Goal: Navigation & Orientation: Find specific page/section

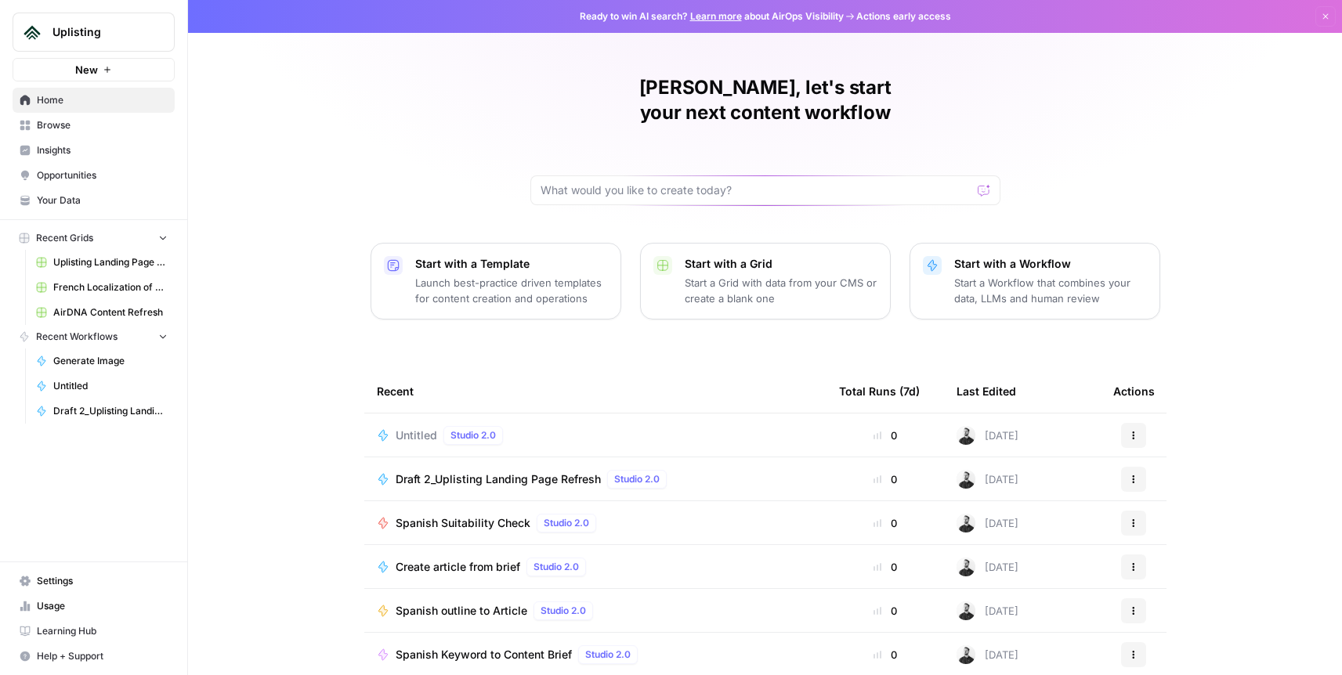
click at [79, 125] on span "Browse" at bounding box center [102, 125] width 131 height 14
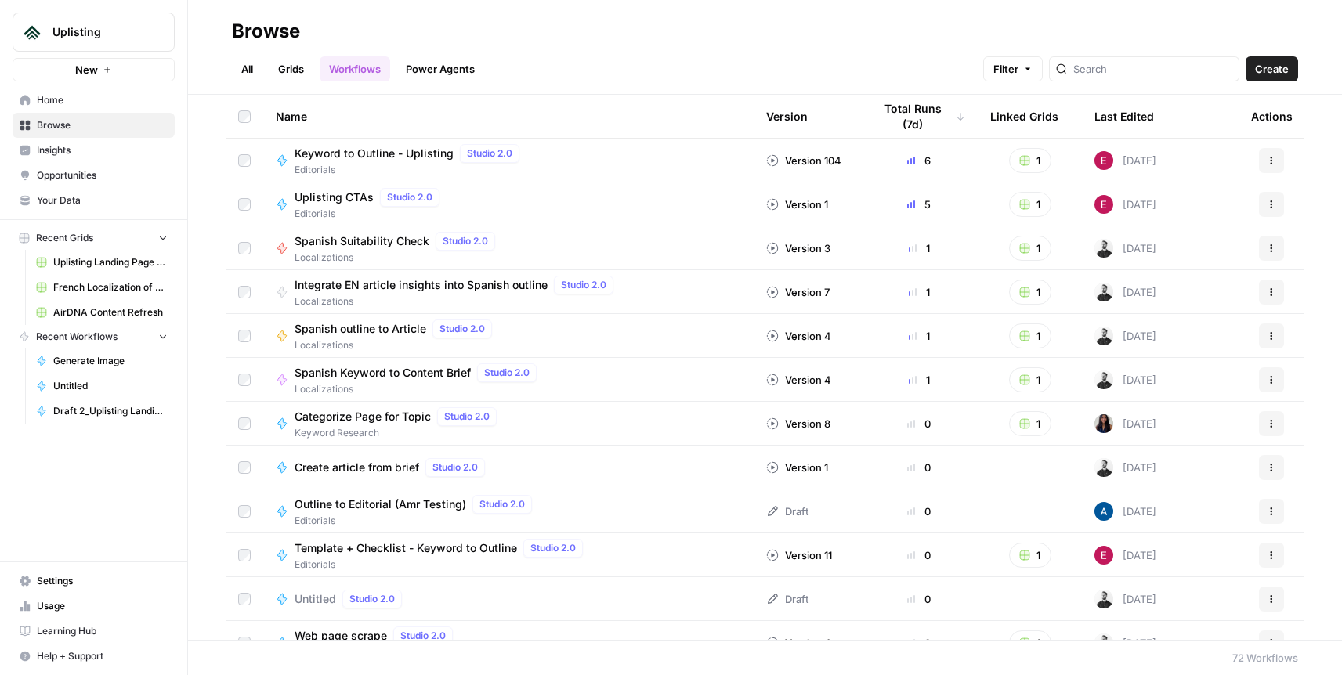
click at [237, 64] on link "All" at bounding box center [247, 68] width 31 height 25
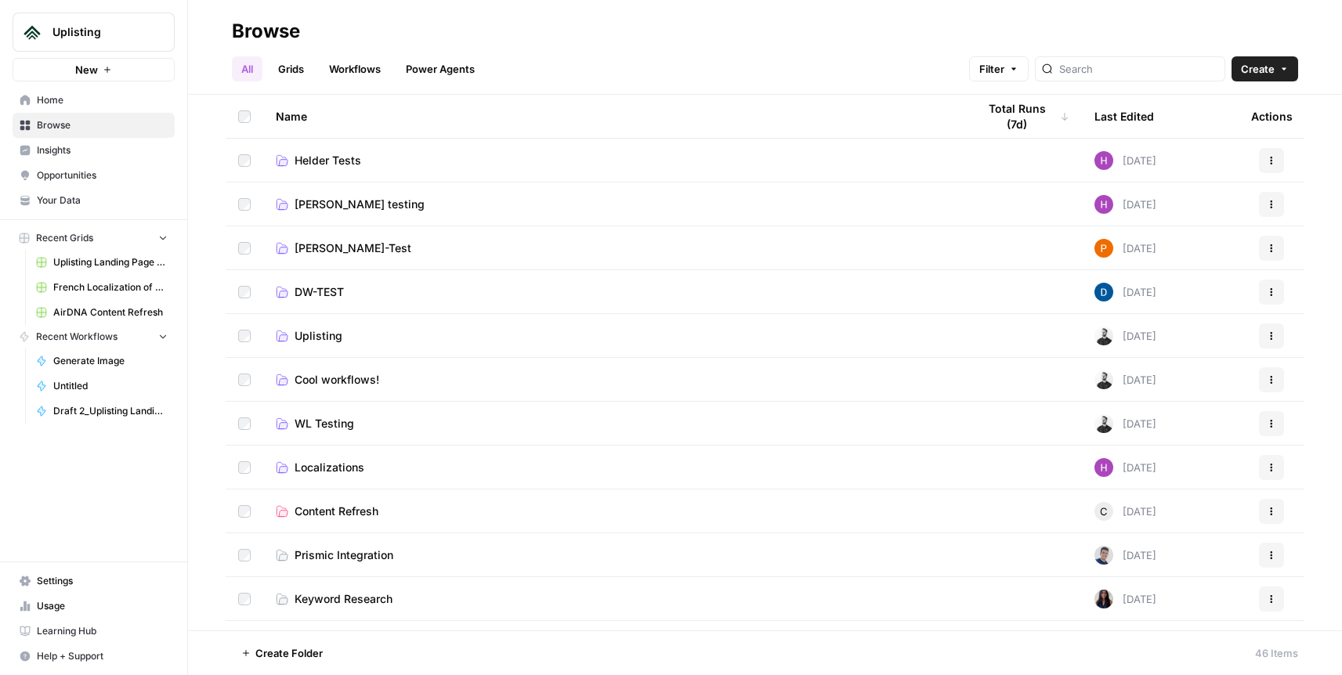
click at [114, 29] on span "Uplisting" at bounding box center [99, 32] width 95 height 16
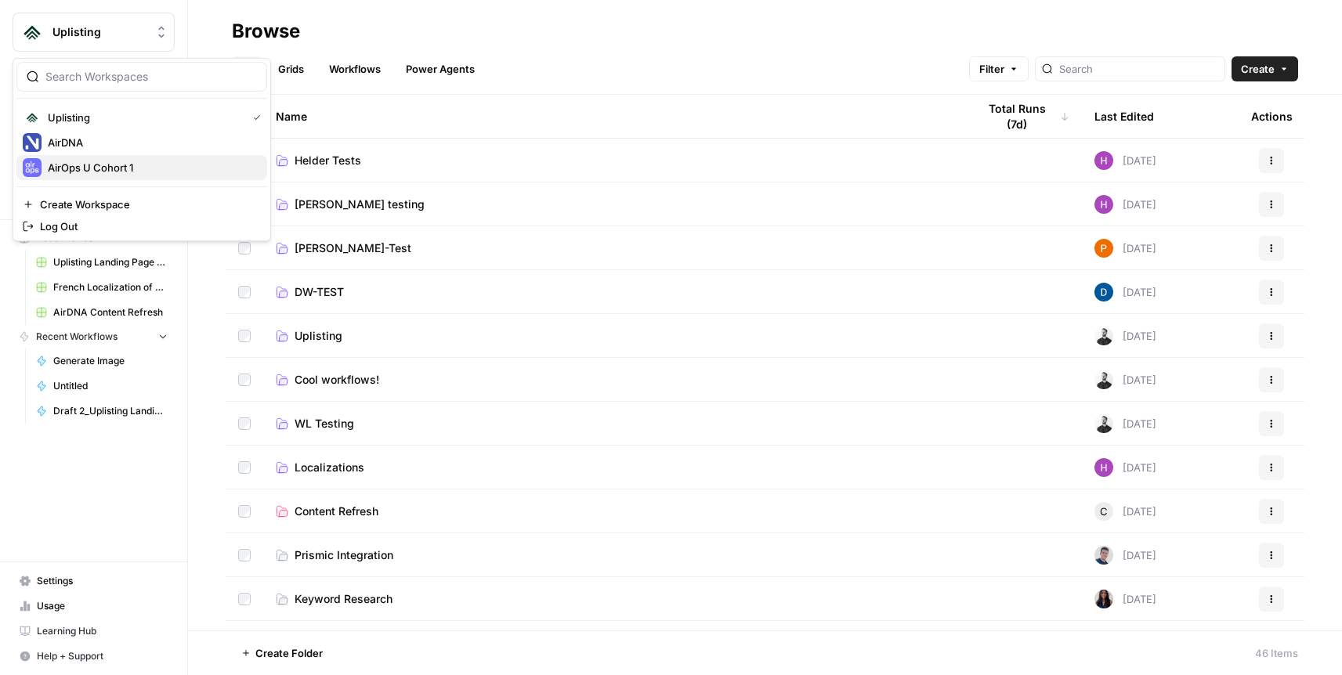
click at [136, 164] on span "AirOps U Cohort 1" at bounding box center [151, 168] width 207 height 16
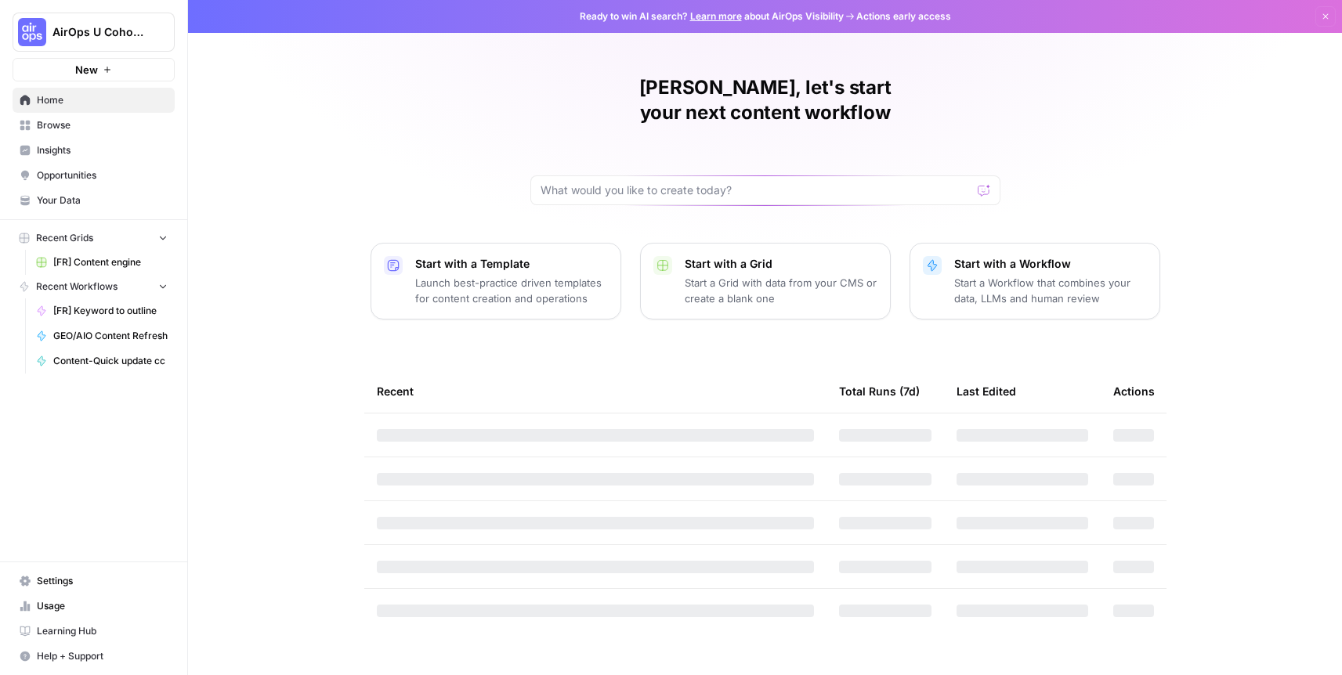
click at [81, 194] on span "Your Data" at bounding box center [102, 201] width 131 height 14
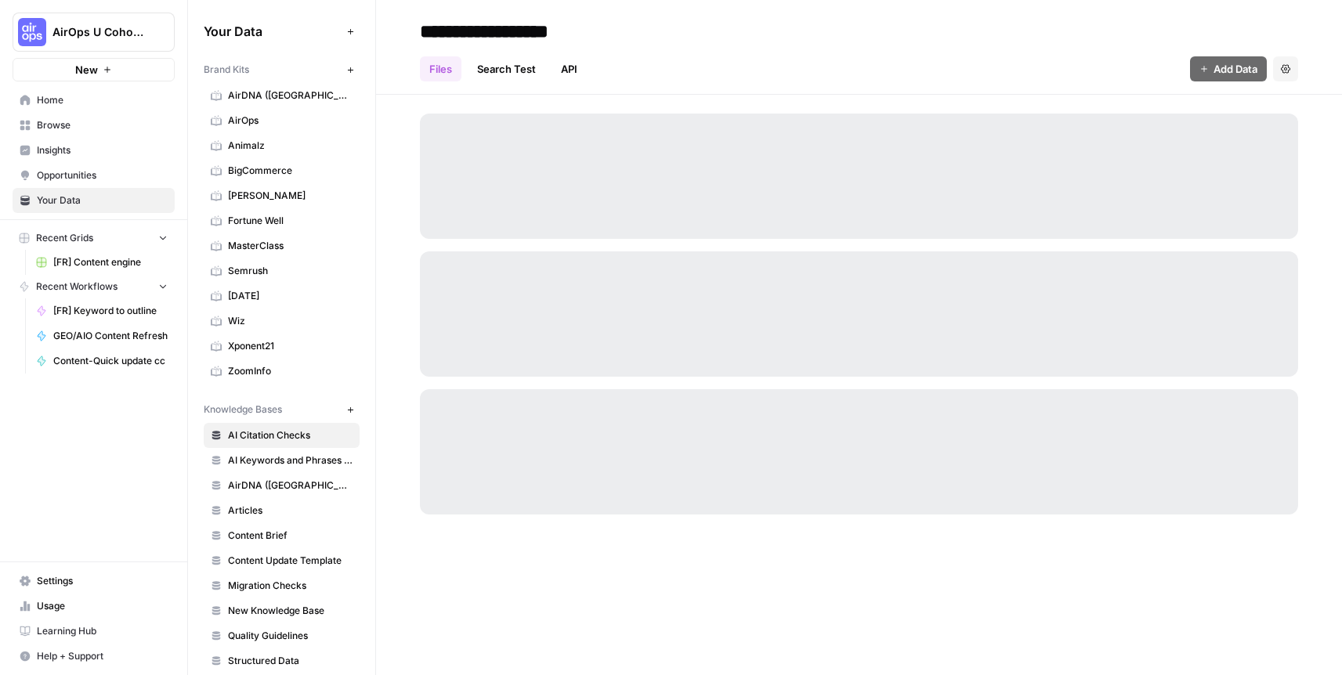
click at [273, 87] on link "AirDNA (France)" at bounding box center [282, 95] width 156 height 25
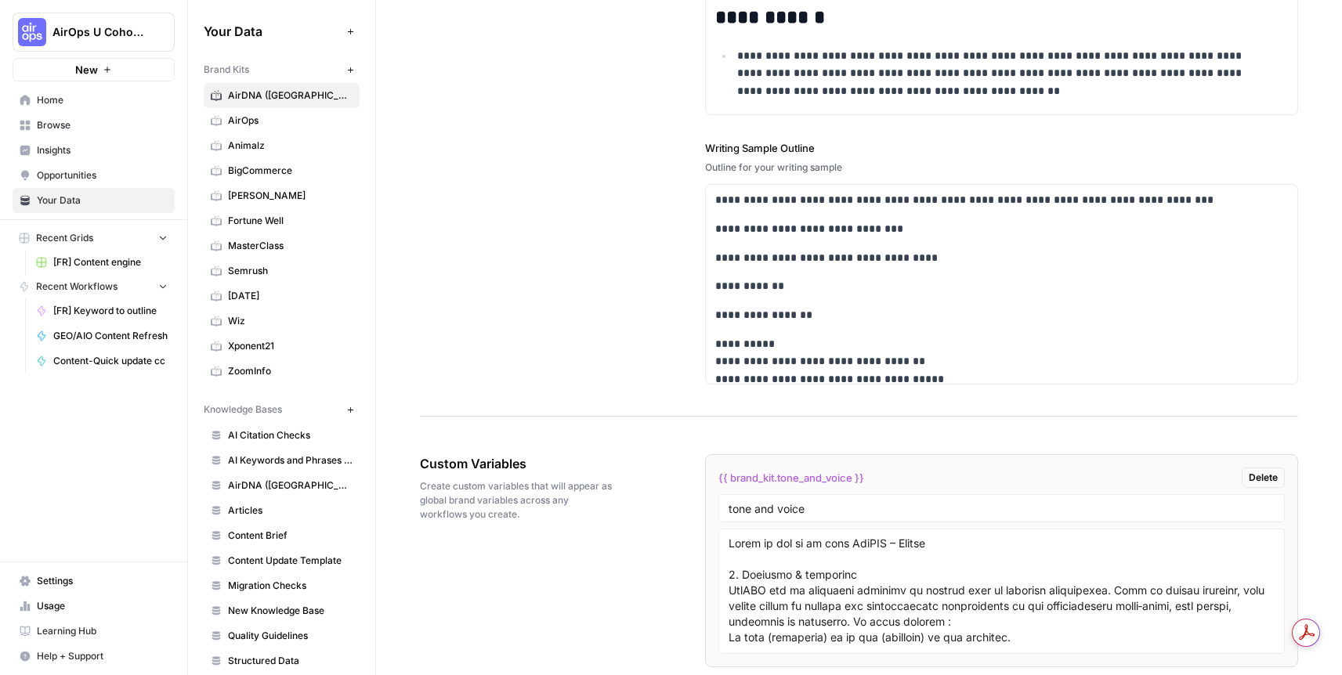
scroll to position [3226, 0]
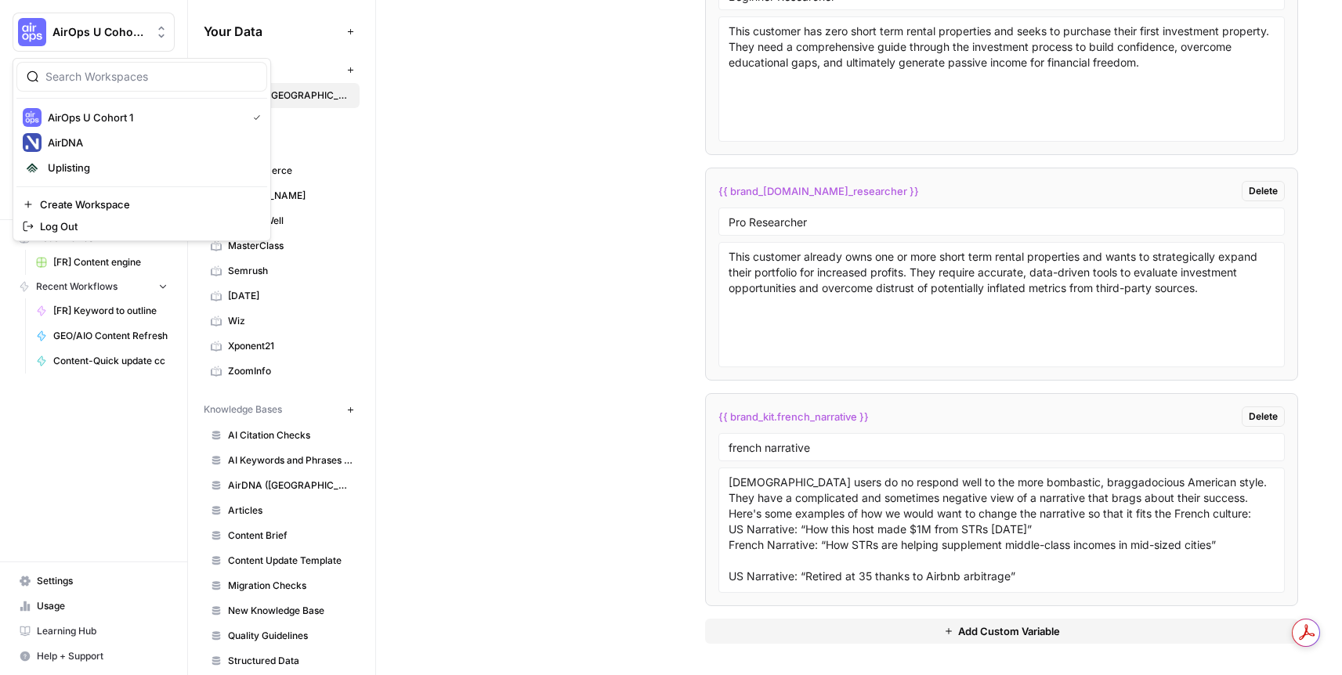
click at [110, 29] on span "AirOps U Cohort 1" at bounding box center [99, 32] width 95 height 16
click at [114, 163] on span "Uplisting" at bounding box center [151, 168] width 207 height 16
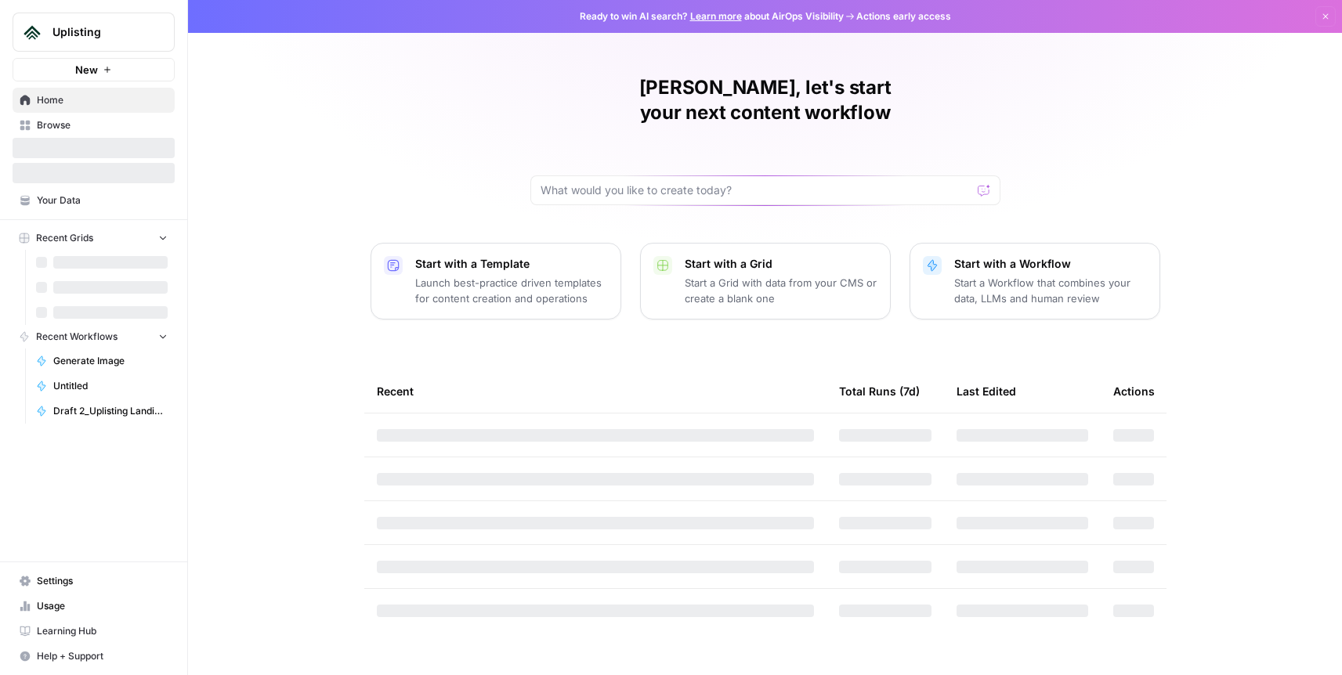
click at [91, 195] on span "Your Data" at bounding box center [102, 201] width 131 height 14
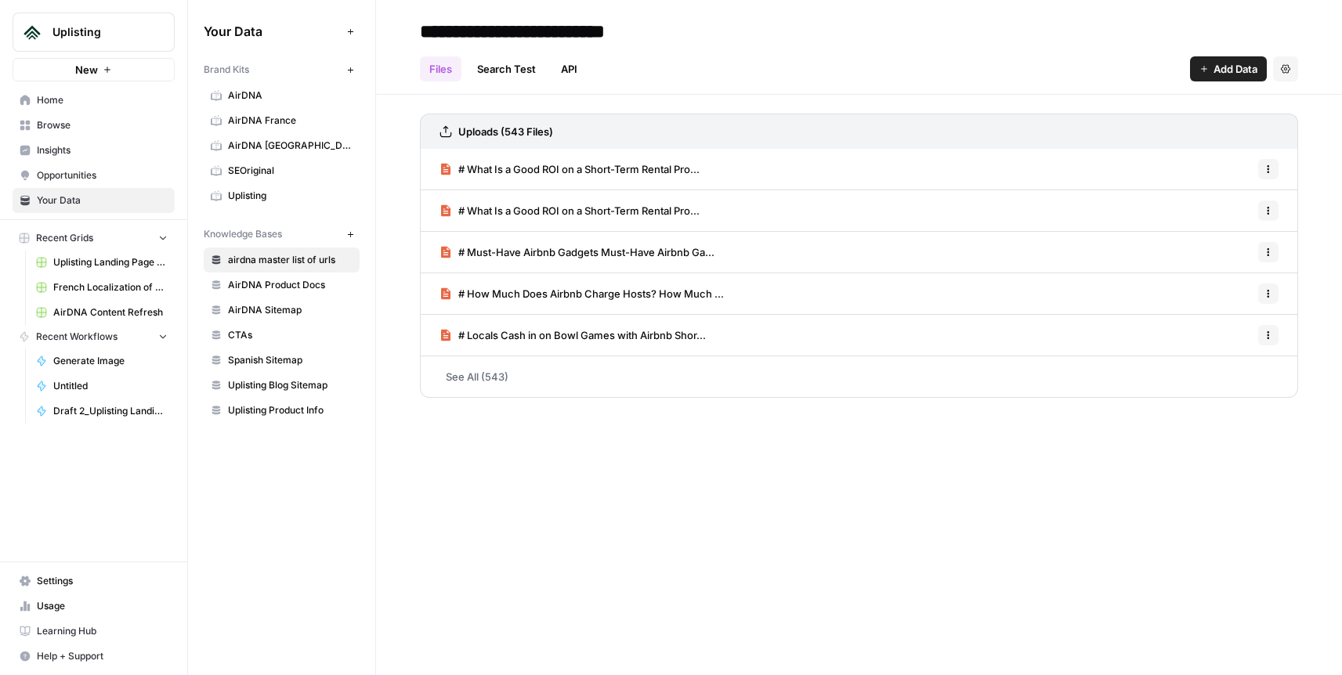
click at [248, 123] on span "AirDNA France" at bounding box center [290, 121] width 125 height 14
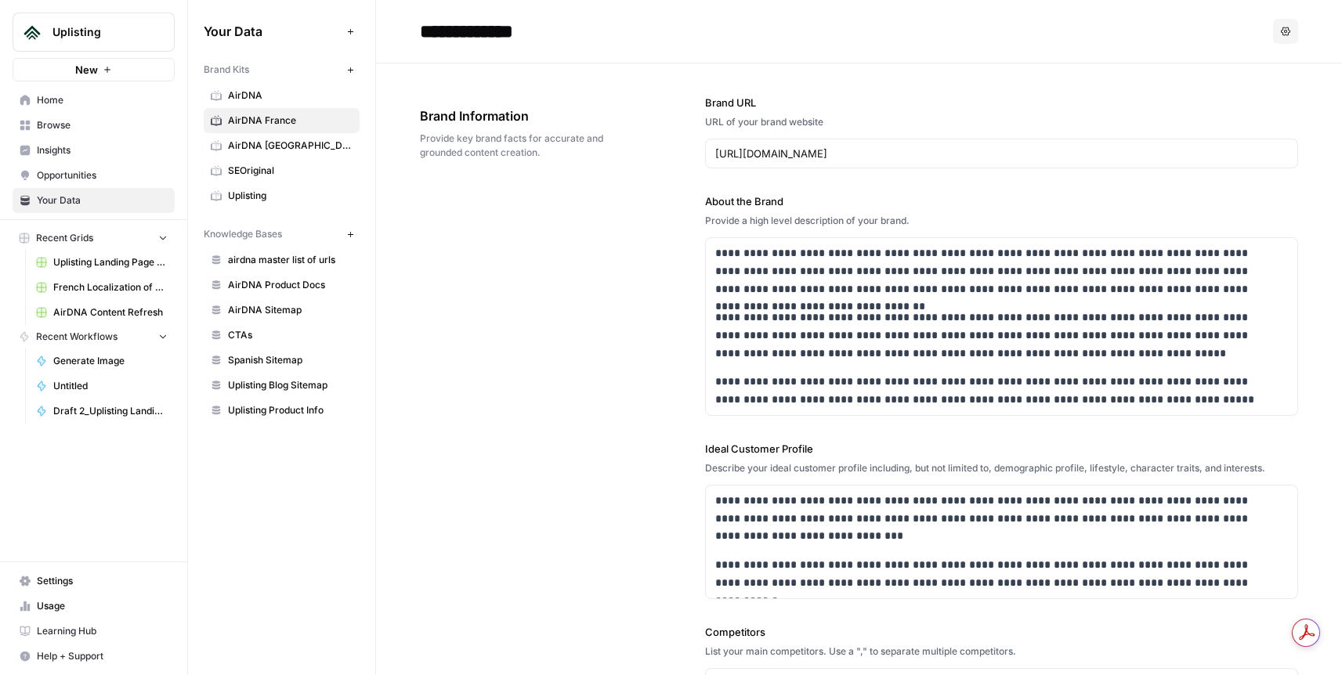
click at [109, 31] on span "Uplisting" at bounding box center [99, 32] width 95 height 16
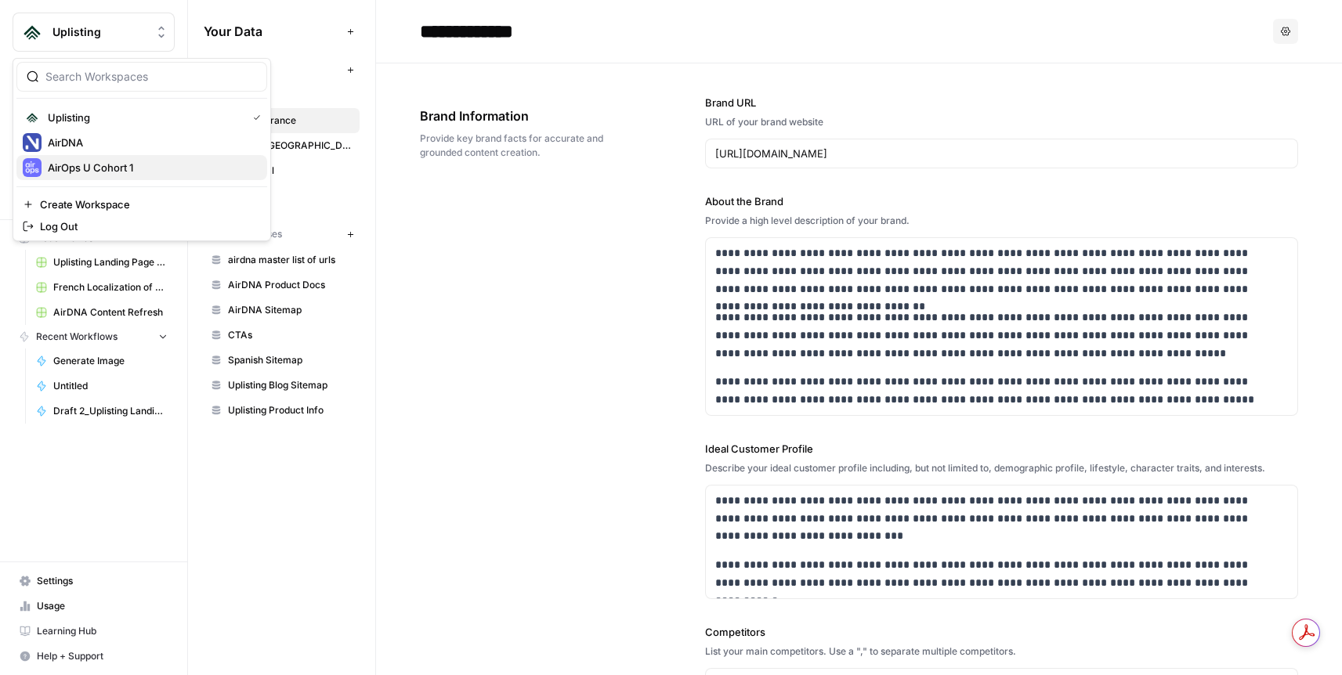
click at [123, 162] on span "AirOps U Cohort 1" at bounding box center [151, 168] width 207 height 16
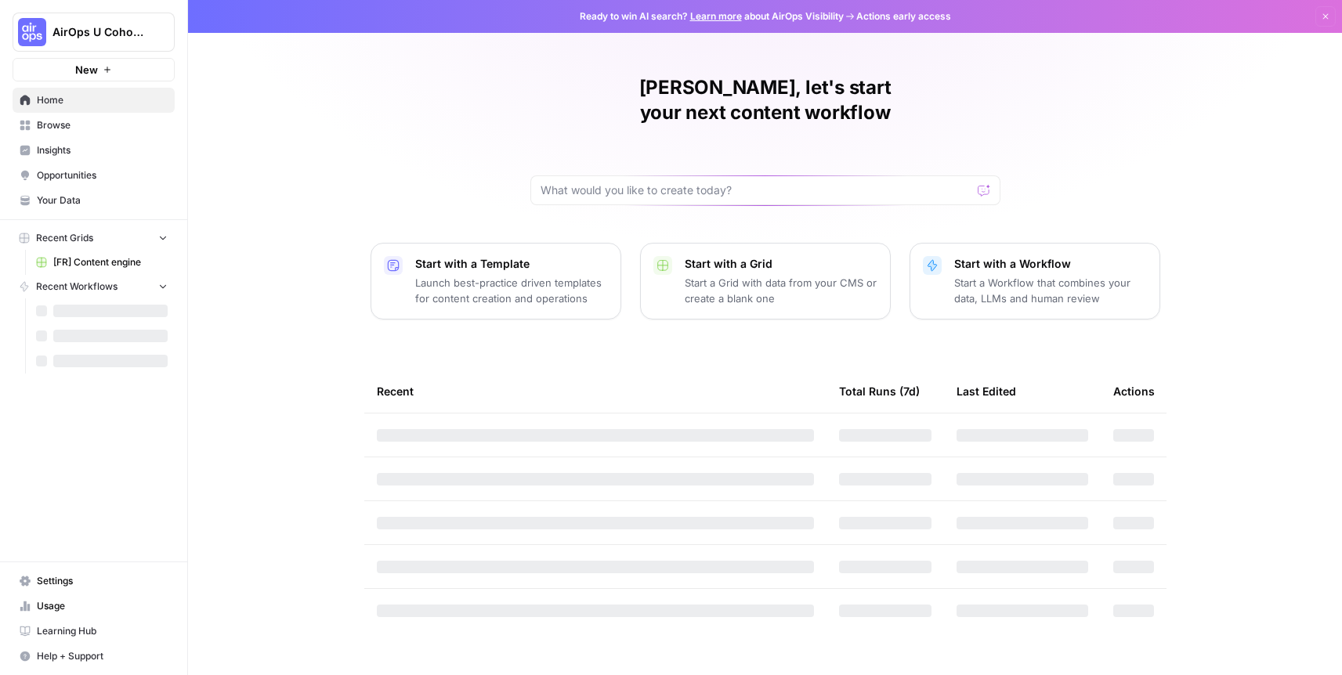
click at [93, 198] on span "Your Data" at bounding box center [102, 201] width 131 height 14
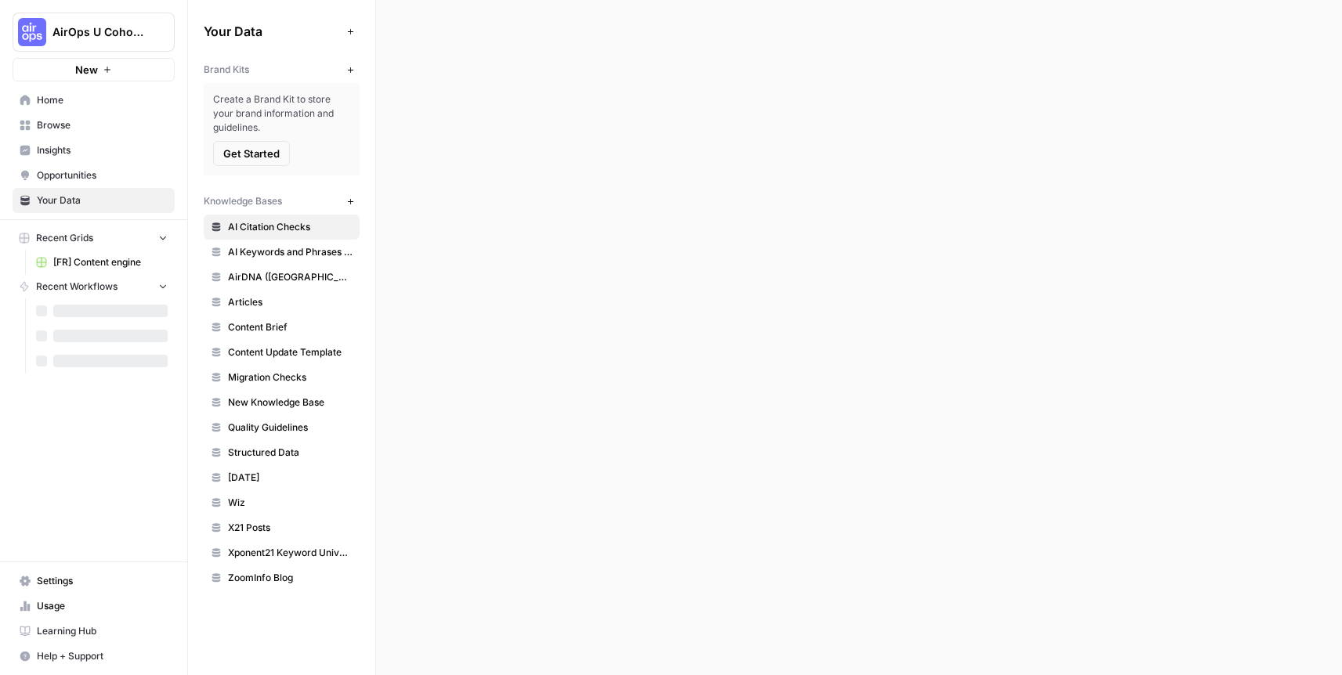
click at [305, 280] on span "AirDNA (France)" at bounding box center [290, 277] width 125 height 14
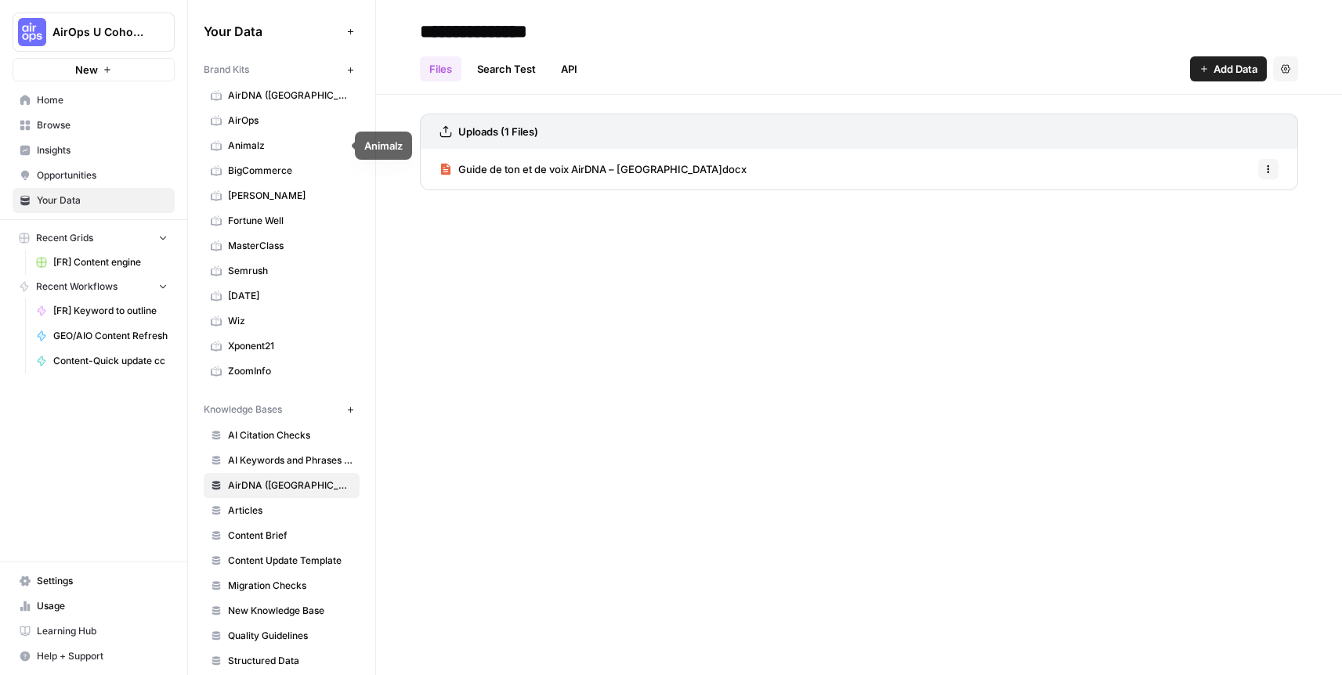
click at [280, 125] on span "AirOps" at bounding box center [290, 121] width 125 height 14
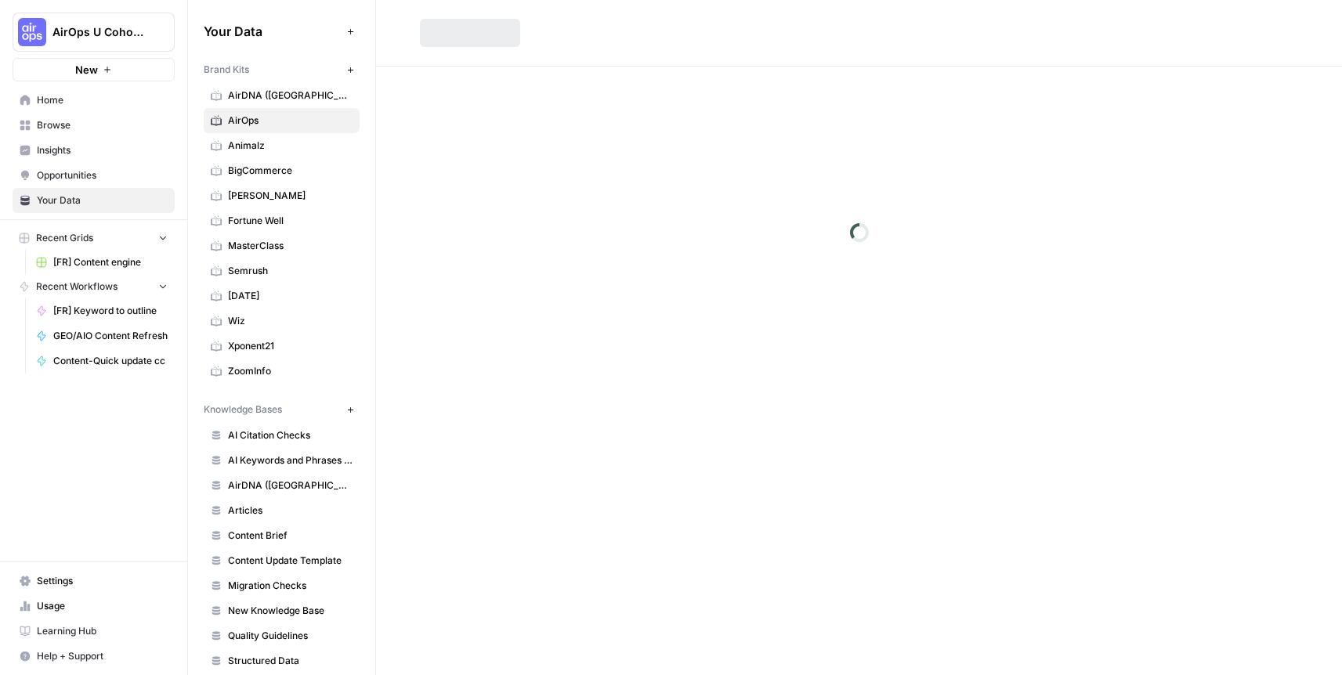
click at [284, 100] on span "AirDNA (France)" at bounding box center [290, 96] width 125 height 14
